Goal: Information Seeking & Learning: Learn about a topic

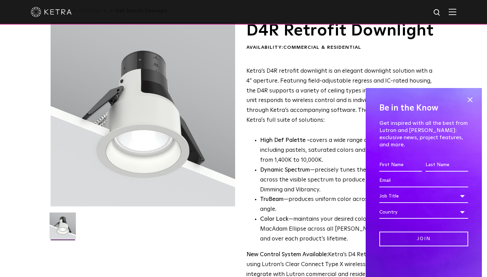
scroll to position [34, 0]
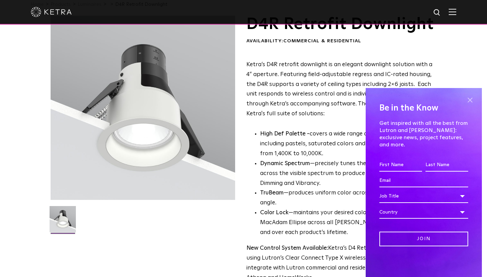
click at [468, 105] on span at bounding box center [469, 100] width 10 height 10
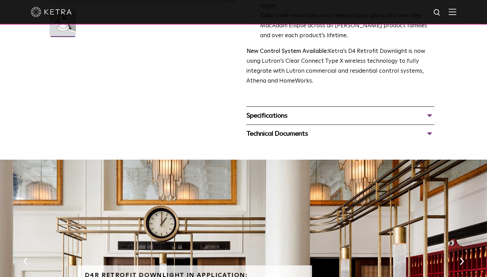
scroll to position [171, 0]
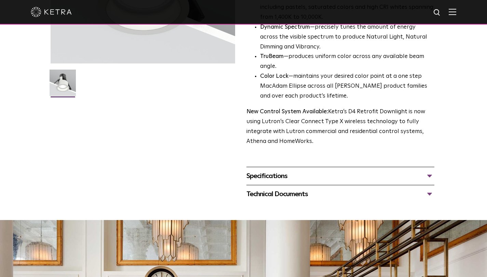
click at [413, 204] on div "D4R Retrofit Downlight Availability: Commercial & Residential Ketra’s D4R retro…" at bounding box center [244, 41] width 386 height 324
click at [409, 182] on div "Specifications" at bounding box center [340, 176] width 188 height 11
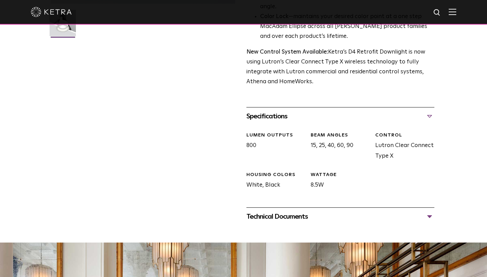
scroll to position [273, 0]
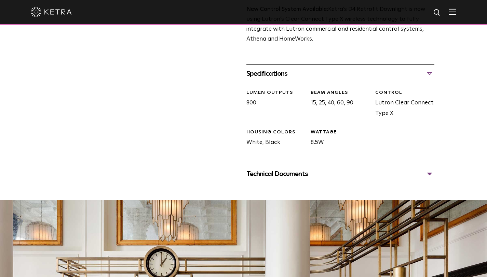
click at [353, 180] on div "Technical Documents" at bounding box center [340, 174] width 188 height 11
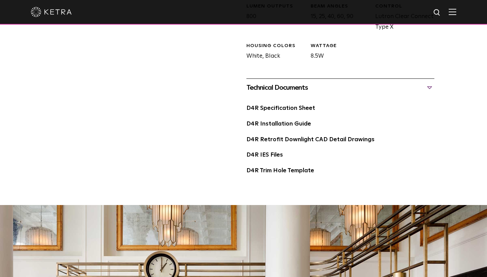
scroll to position [376, 0]
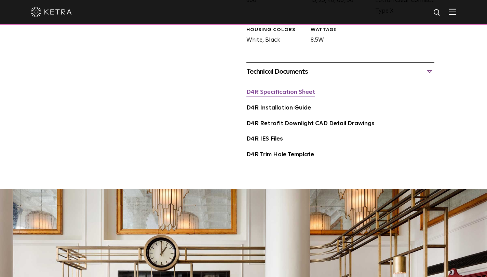
click at [291, 95] on link "D4R Specification Sheet" at bounding box center [280, 92] width 69 height 6
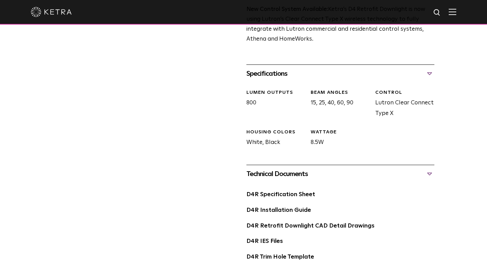
scroll to position [102, 0]
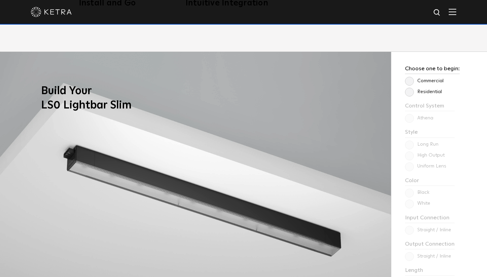
scroll to position [546, 0]
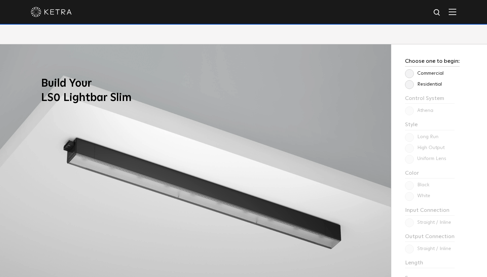
click at [411, 73] on label "Commercial" at bounding box center [424, 74] width 39 height 6
click at [0, 0] on input "Commercial" at bounding box center [0, 0] width 0 height 0
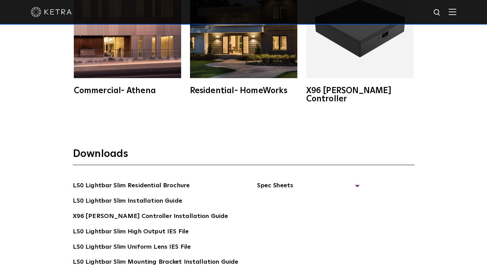
scroll to position [1229, 0]
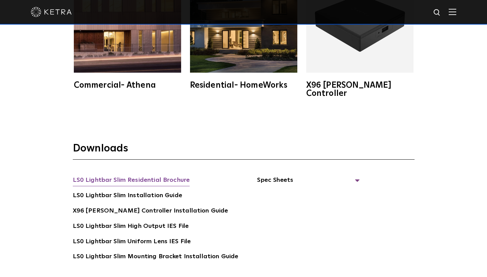
click at [125, 176] on link "LS0 Lightbar Slim Residential Brochure" at bounding box center [131, 181] width 117 height 11
click at [266, 176] on span "Spec Sheets" at bounding box center [308, 183] width 102 height 15
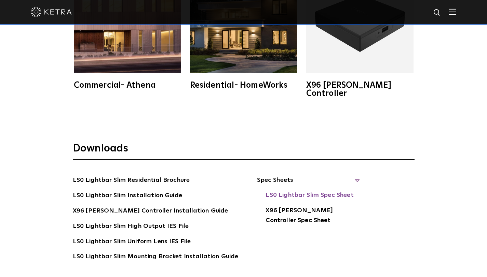
click at [285, 191] on link "LS0 Lightbar Slim Spec Sheet" at bounding box center [309, 196] width 88 height 11
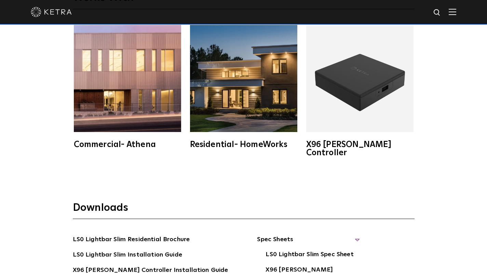
scroll to position [1195, 0]
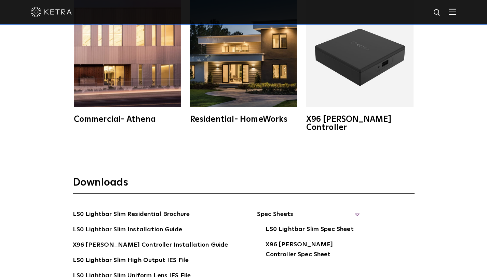
click at [222, 73] on img at bounding box center [243, 53] width 107 height 107
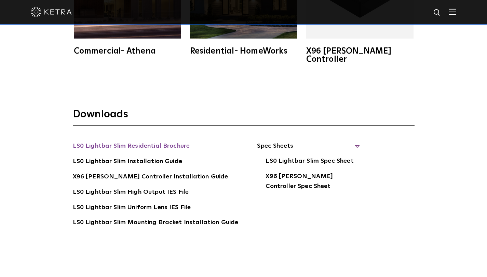
scroll to position [1161, 0]
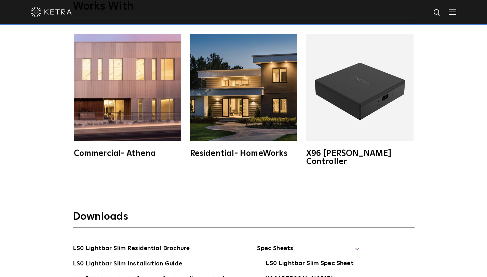
click at [265, 125] on img at bounding box center [243, 87] width 107 height 107
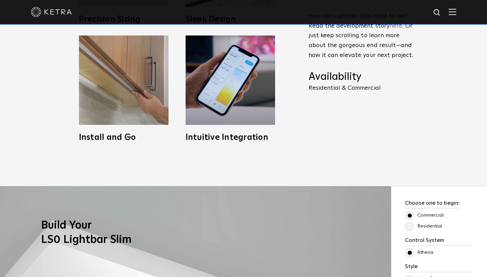
scroll to position [376, 0]
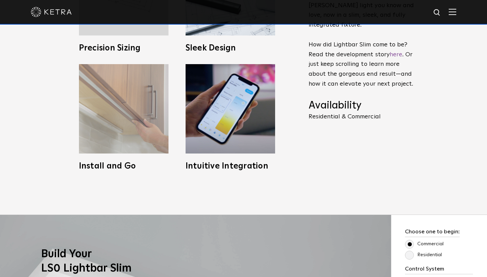
click at [122, 99] on img at bounding box center [123, 108] width 89 height 89
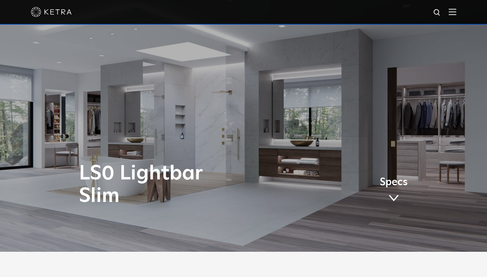
scroll to position [0, 0]
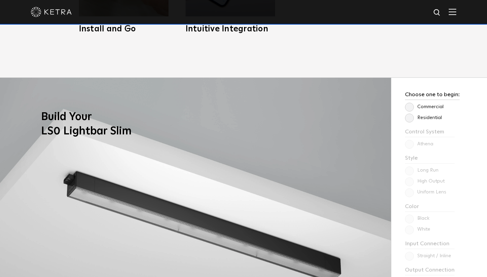
scroll to position [478, 0]
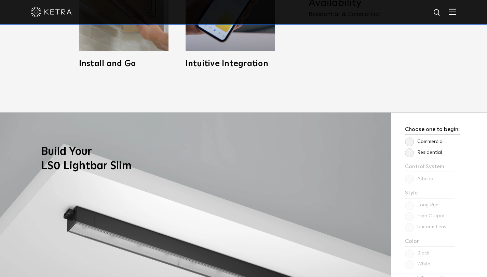
click at [406, 155] on label "Residential" at bounding box center [423, 153] width 37 height 6
click at [0, 0] on input "Residential" at bounding box center [0, 0] width 0 height 0
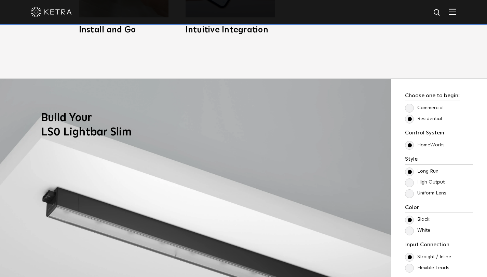
scroll to position [546, 0]
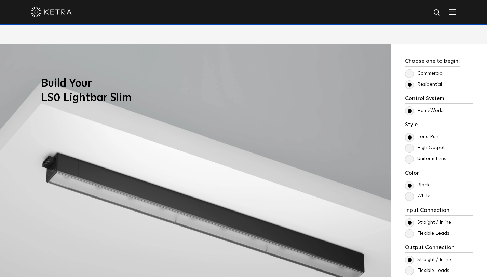
click at [408, 159] on label "Uniform Lens" at bounding box center [425, 159] width 41 height 6
click at [0, 0] on input "Uniform Lens" at bounding box center [0, 0] width 0 height 0
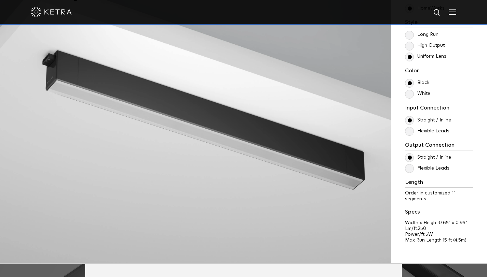
scroll to position [683, 0]
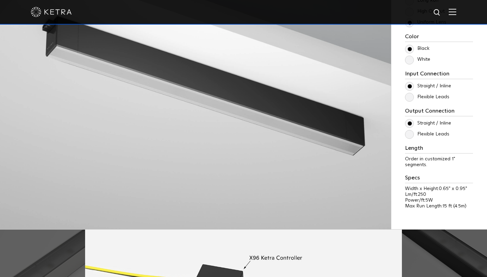
drag, startPoint x: 411, startPoint y: 94, endPoint x: 408, endPoint y: 96, distance: 3.7
click at [411, 94] on label "Flexible Leads" at bounding box center [427, 97] width 44 height 6
click at [0, 0] on input "Flexible Leads" at bounding box center [0, 0] width 0 height 0
click at [408, 135] on label "Flexible Leads" at bounding box center [427, 134] width 44 height 6
click at [0, 0] on input "Flexible Leads" at bounding box center [0, 0] width 0 height 0
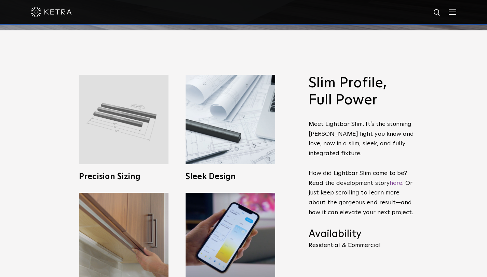
scroll to position [239, 0]
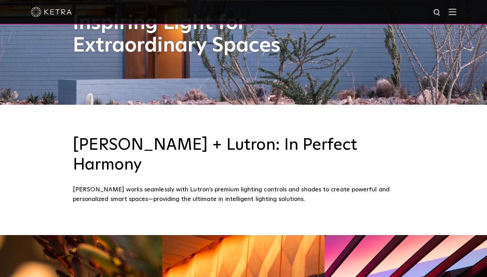
scroll to position [309, 0]
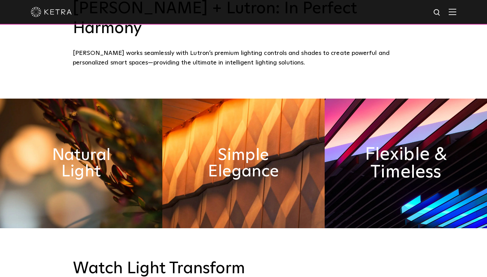
click at [395, 151] on h2 "Flexible & Timeless" at bounding box center [405, 163] width 88 height 36
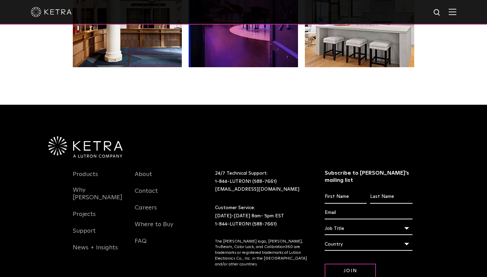
scroll to position [1402, 0]
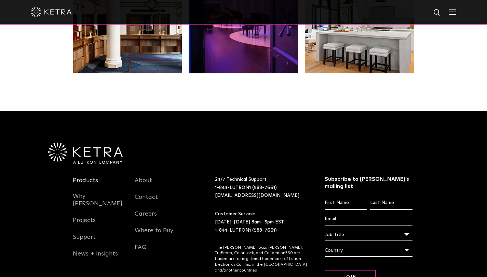
click at [83, 177] on link "Products" at bounding box center [85, 185] width 25 height 16
